Goal: Find specific page/section: Find specific page/section

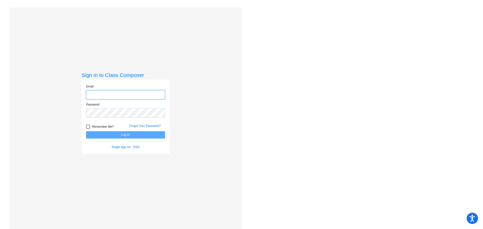
type input "[EMAIL_ADDRESS][DOMAIN_NAME]"
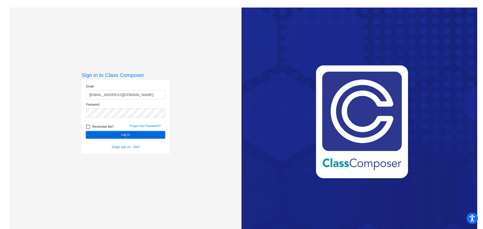
click at [137, 132] on button "Log In" at bounding box center [125, 134] width 79 height 7
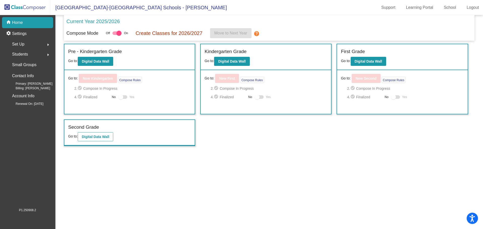
drag, startPoint x: 66, startPoint y: 133, endPoint x: 82, endPoint y: 139, distance: 17.3
click at [72, 136] on div "Second Grade Go to: Digital Data Wall" at bounding box center [129, 133] width 130 height 26
click at [106, 140] on button "Digital Data Wall" at bounding box center [95, 136] width 35 height 9
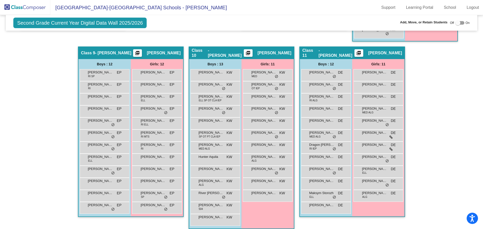
scroll to position [528, 0]
